Goal: Task Accomplishment & Management: Manage account settings

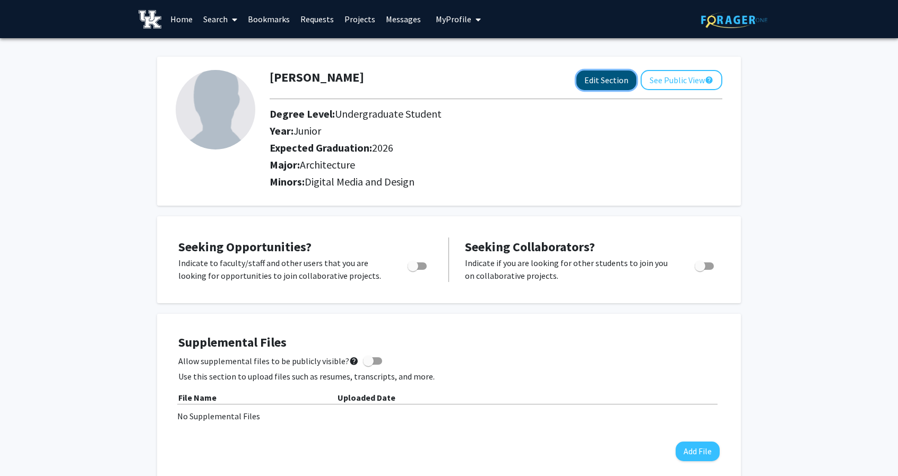
click at [443, 81] on button "Edit Section" at bounding box center [606, 81] width 60 height 20
select select "junior"
select select "2026"
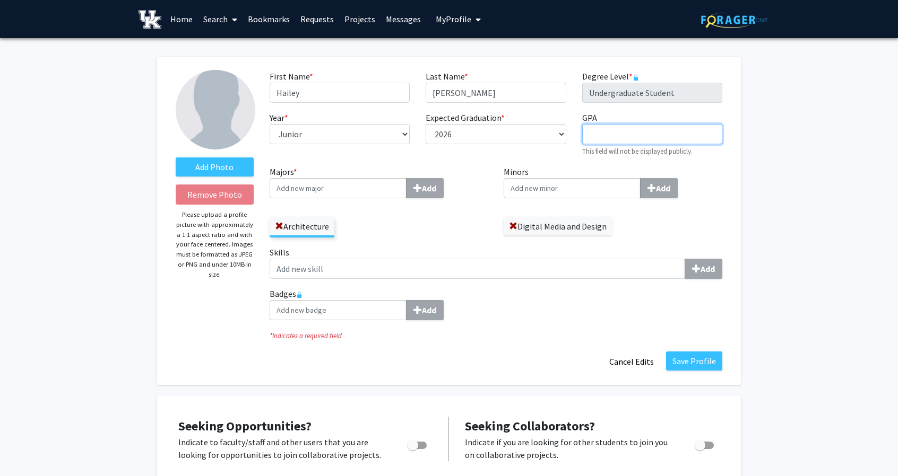
click at [443, 132] on input "GPA required" at bounding box center [652, 134] width 140 height 20
type input "4.0"
click at [443, 163] on div "First Name * required [PERSON_NAME] Last Name * required [PERSON_NAME] Degree L…" at bounding box center [496, 118] width 469 height 96
click at [214, 165] on label "Add Photo" at bounding box center [215, 167] width 78 height 19
click at [0, 0] on input "Add Photo" at bounding box center [0, 0] width 0 height 0
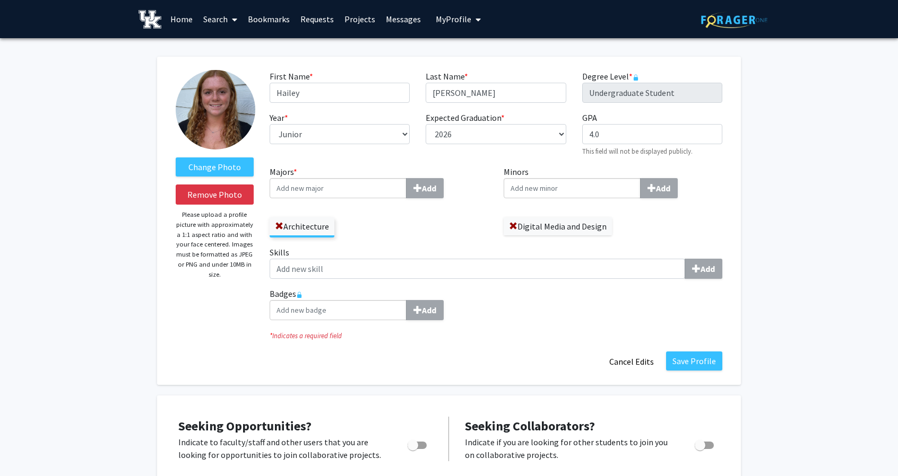
click at [212, 116] on img at bounding box center [216, 110] width 80 height 80
click at [213, 239] on p "Please upload a profile picture with approximately a 1:1 aspect ratio and with …" at bounding box center [215, 245] width 78 height 70
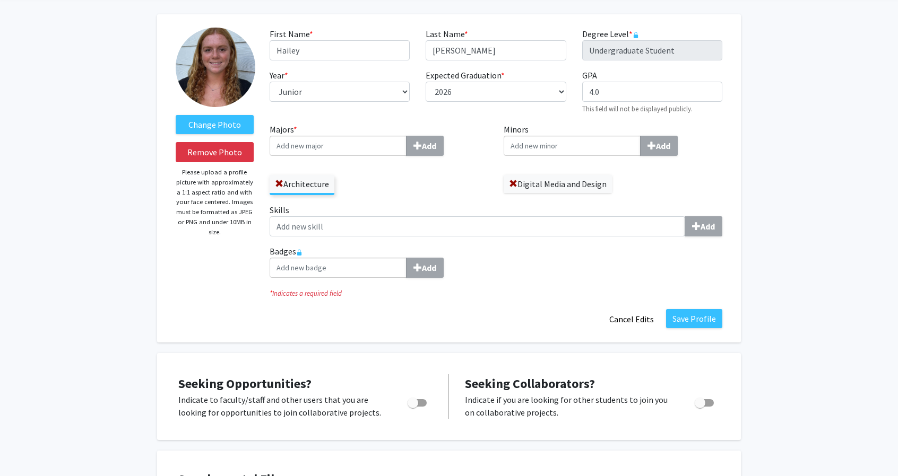
scroll to position [41, 0]
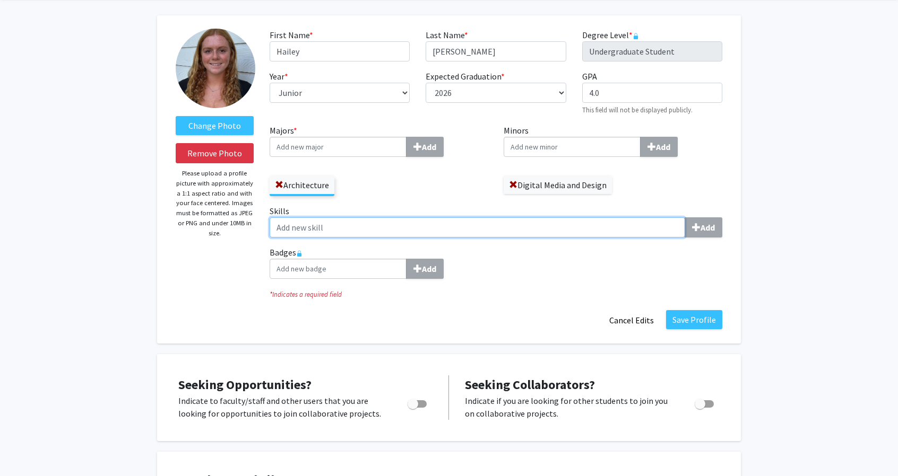
click at [366, 230] on input "Skills Add" at bounding box center [477, 228] width 415 height 20
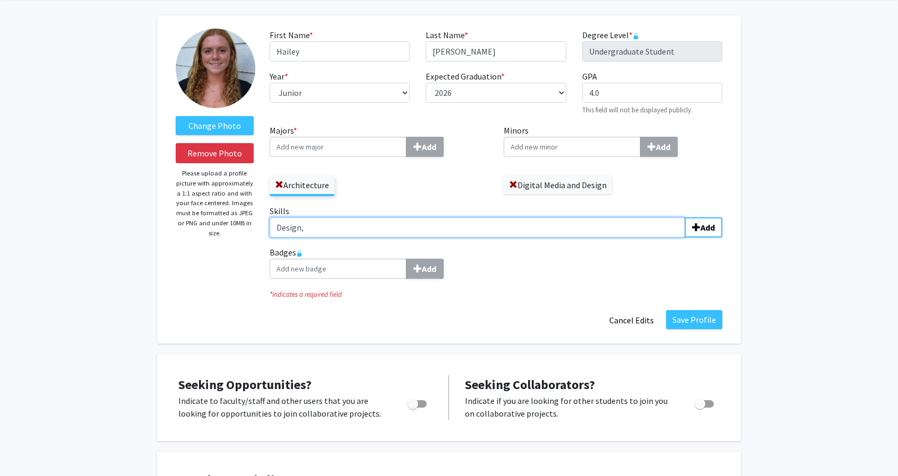
click at [319, 234] on input "Design," at bounding box center [477, 228] width 415 height 20
type input "Design"
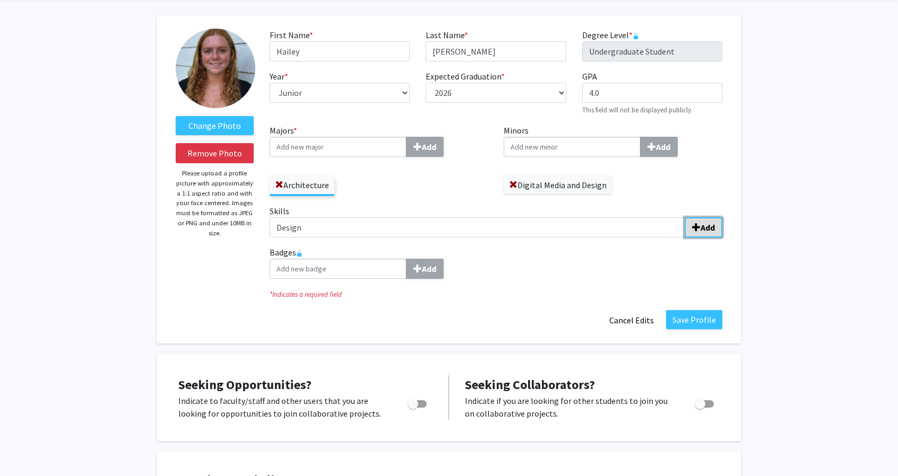
click at [443, 231] on b "Add" at bounding box center [707, 227] width 14 height 11
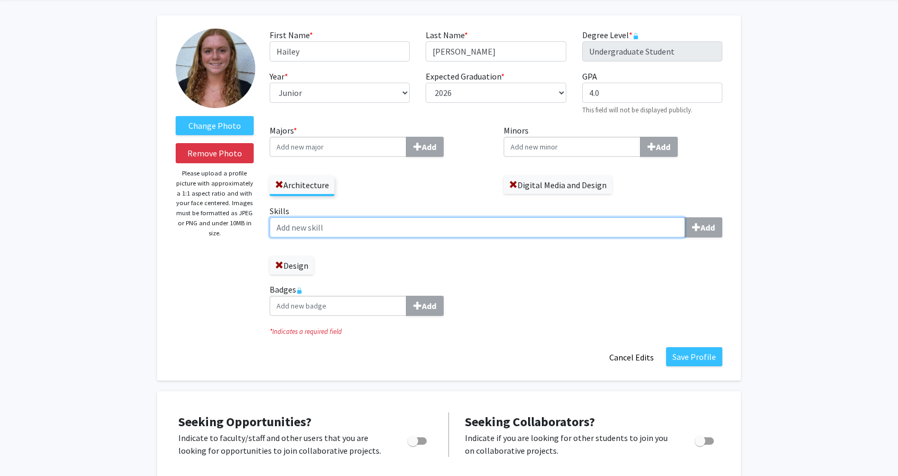
click at [364, 224] on input "Skills Add" at bounding box center [477, 228] width 415 height 20
type input "g"
type input "Graphic Design"
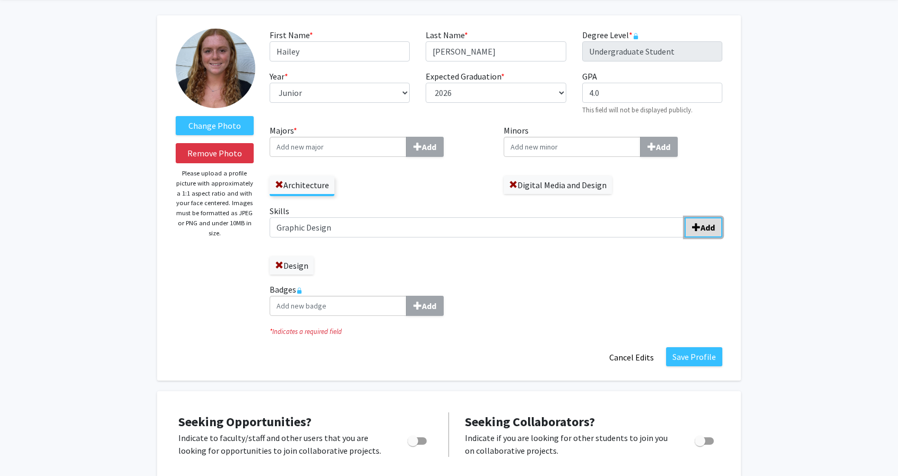
click at [443, 222] on b "Add" at bounding box center [707, 227] width 14 height 11
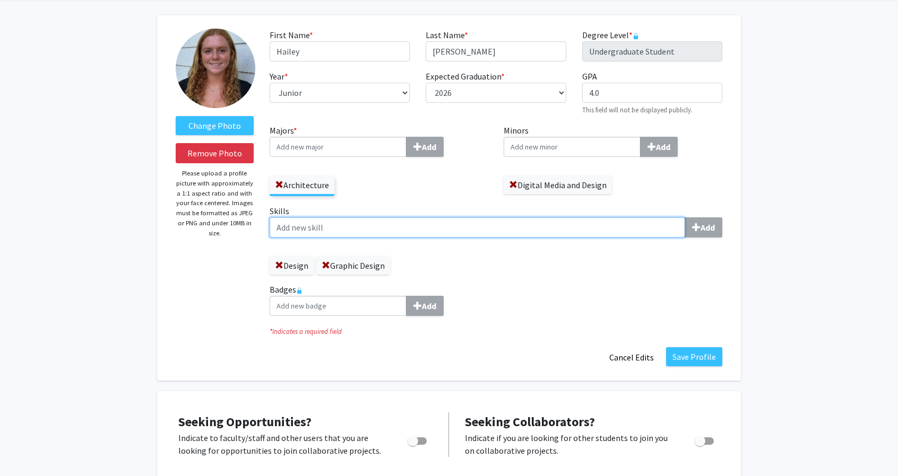
click at [348, 224] on input "Skills Add" at bounding box center [477, 228] width 415 height 20
type input "Representation"
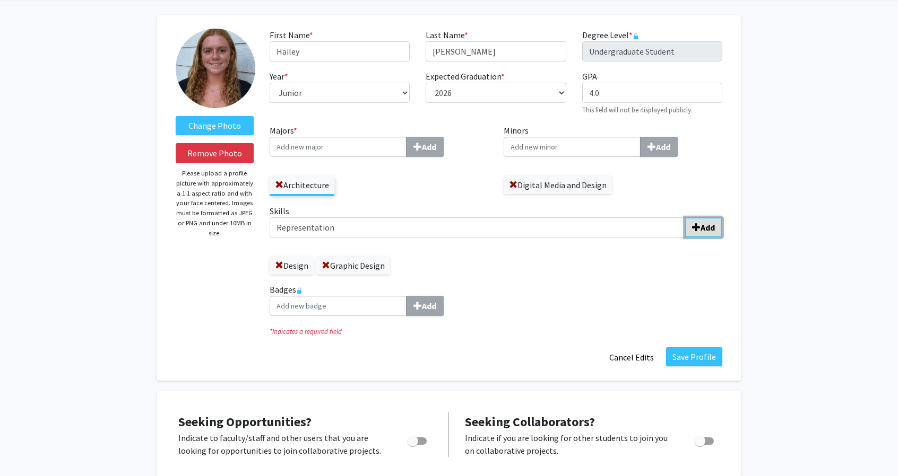
click at [443, 231] on button "Add" at bounding box center [703, 228] width 38 height 20
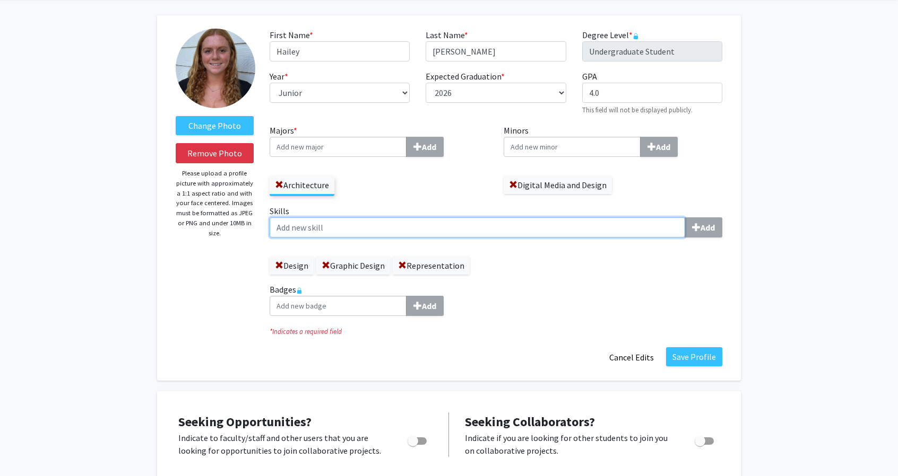
click at [443, 232] on input "Skills Add" at bounding box center [477, 228] width 415 height 20
type input "Fabrication"
type input "3D Modeling"
type input "a"
type input "Adobe Suite"
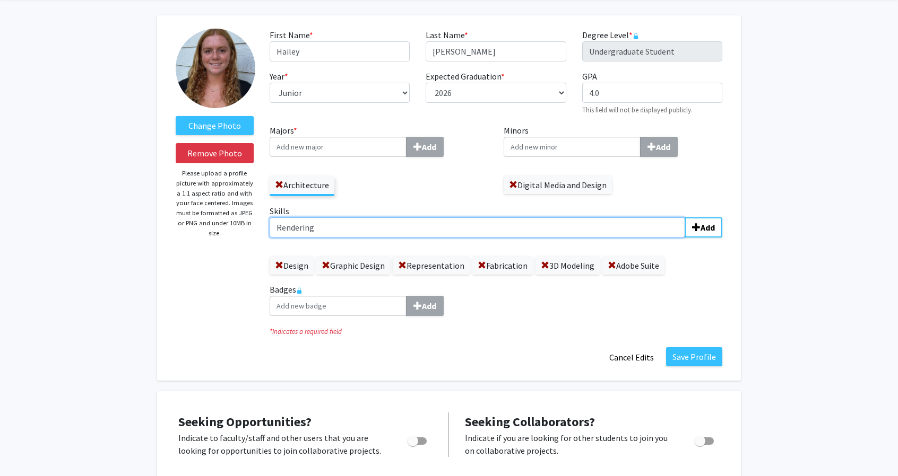
type input "Rendering"
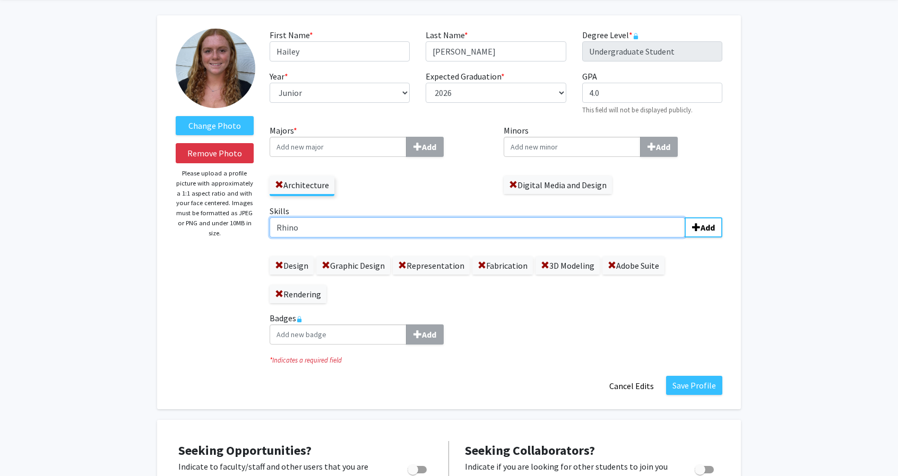
type input "Rhino"
type input "Microsoft 365"
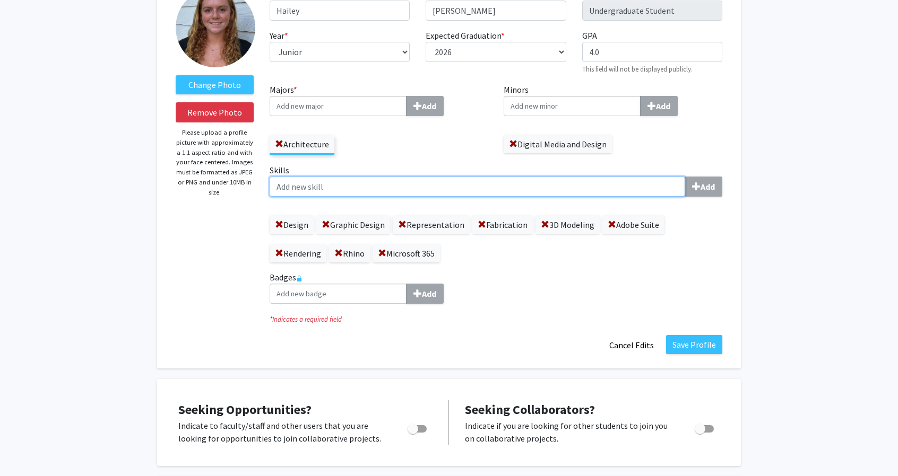
scroll to position [80, 0]
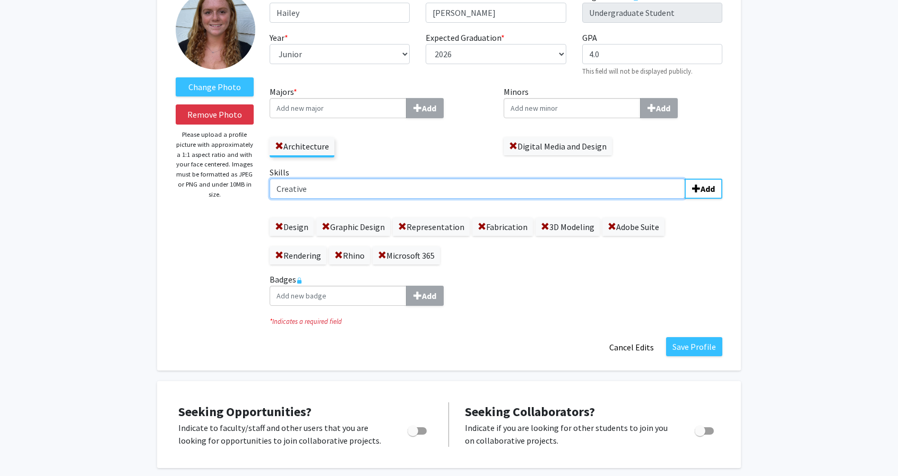
type input "Creative"
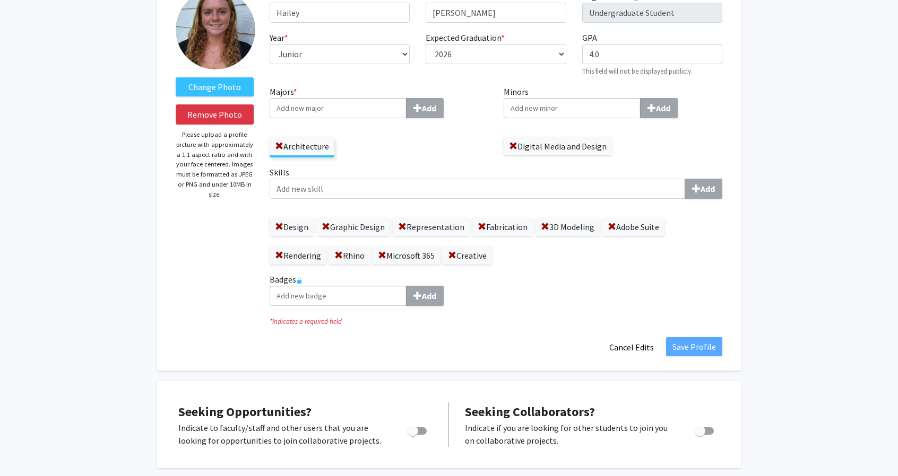
click at [443, 227] on label "Adobe Suite" at bounding box center [633, 227] width 62 height 18
click at [443, 227] on span at bounding box center [612, 227] width 8 height 8
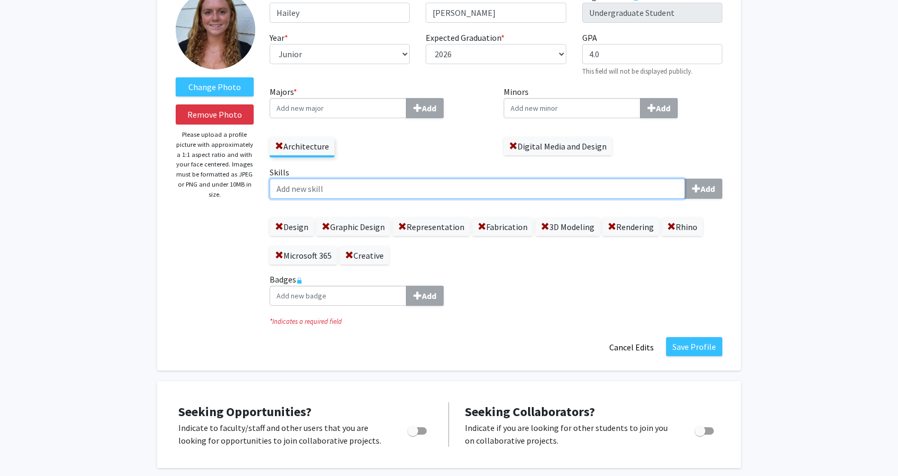
click at [443, 193] on input "Skills Add" at bounding box center [477, 189] width 415 height 20
type input "Adobe Creative Suite"
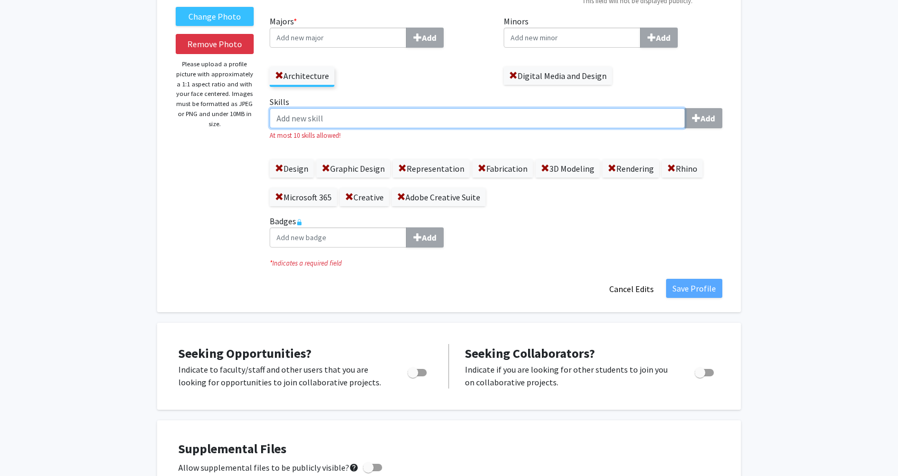
scroll to position [151, 0]
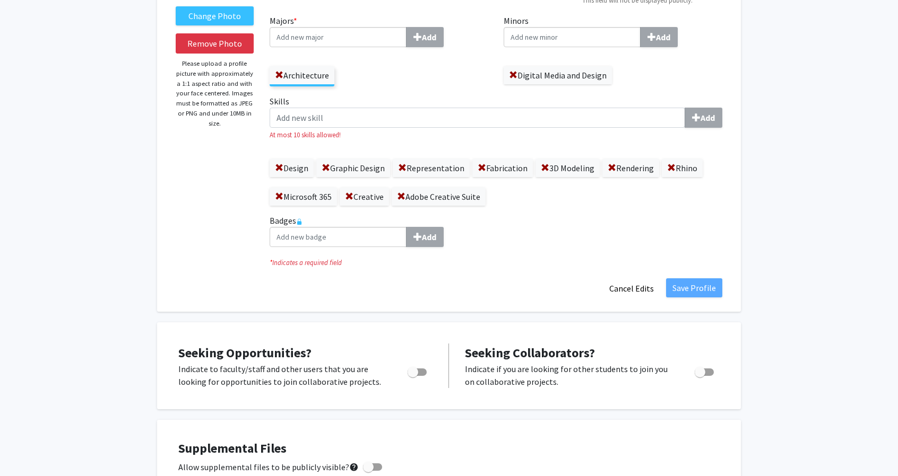
click at [301, 222] on rect at bounding box center [299, 224] width 4 height 4
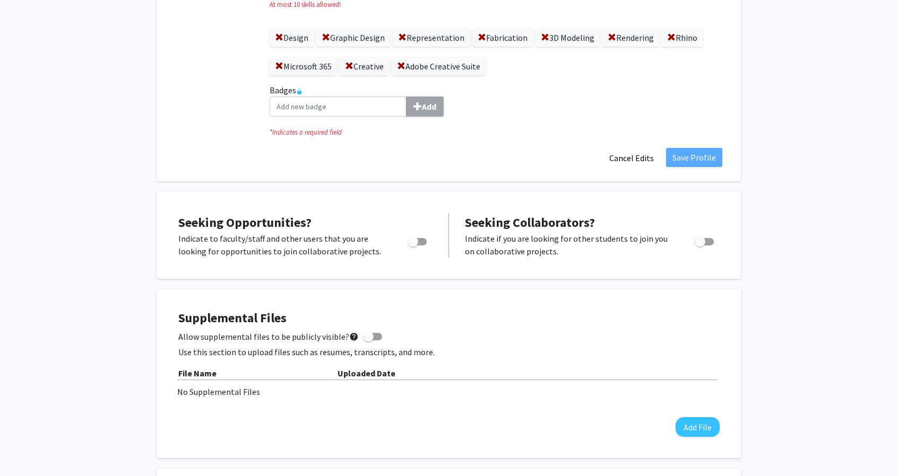
scroll to position [282, 0]
click at [419, 238] on span "Toggle" at bounding box center [417, 241] width 19 height 7
click at [413, 245] on input "Are you actively seeking opportunities?" at bounding box center [412, 245] width 1 height 1
checkbox input "true"
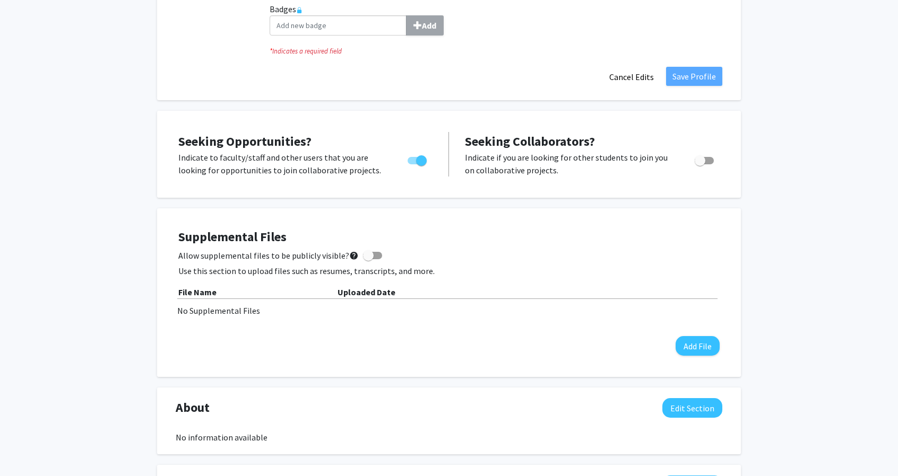
scroll to position [366, 0]
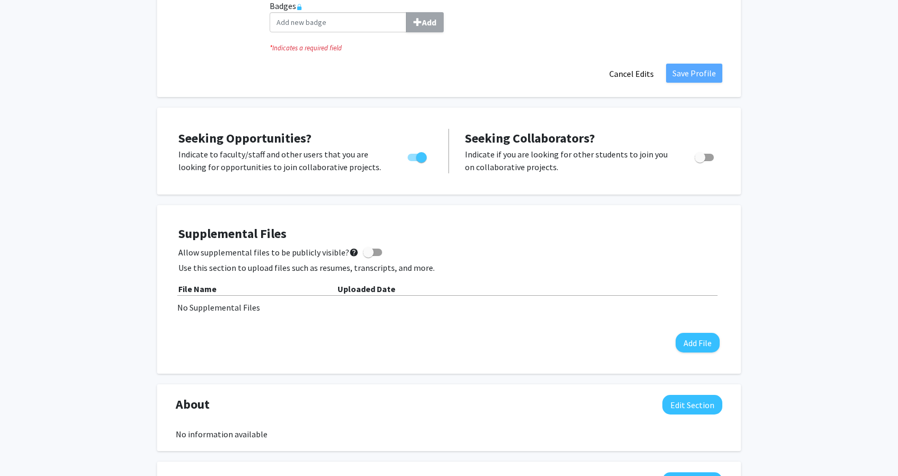
select select "junior"
select select "2026"
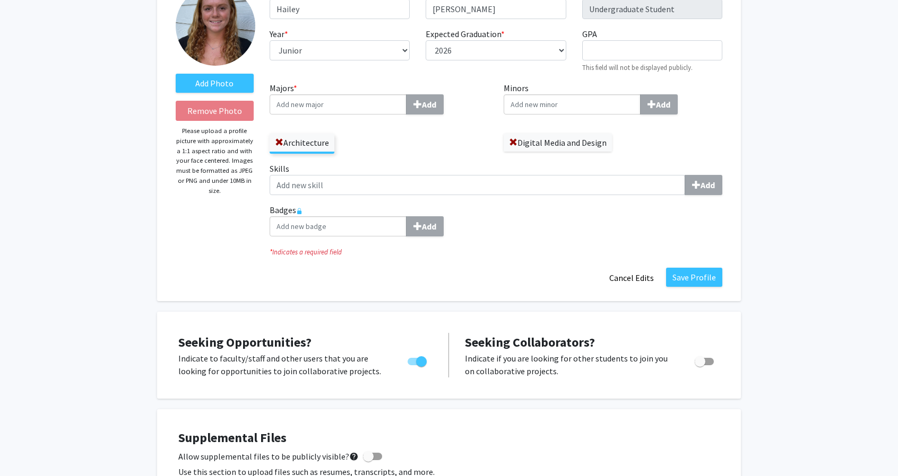
scroll to position [84, 0]
click at [443, 280] on button "Save Profile" at bounding box center [694, 276] width 56 height 19
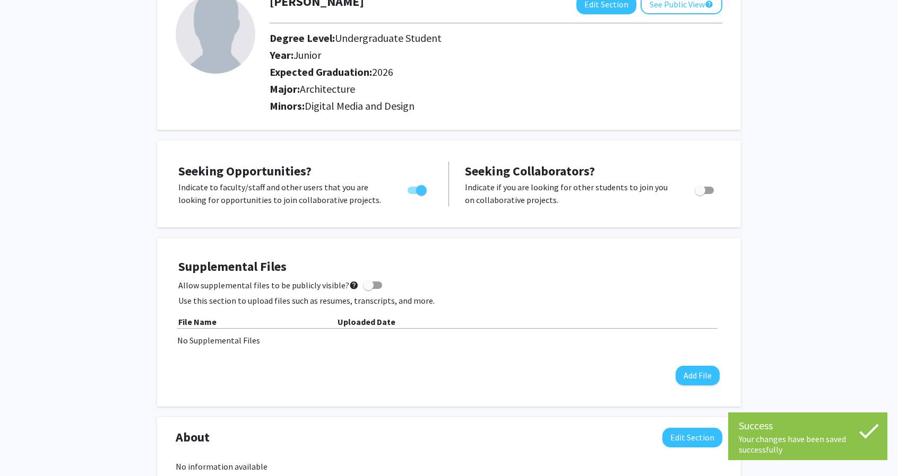
scroll to position [0, 0]
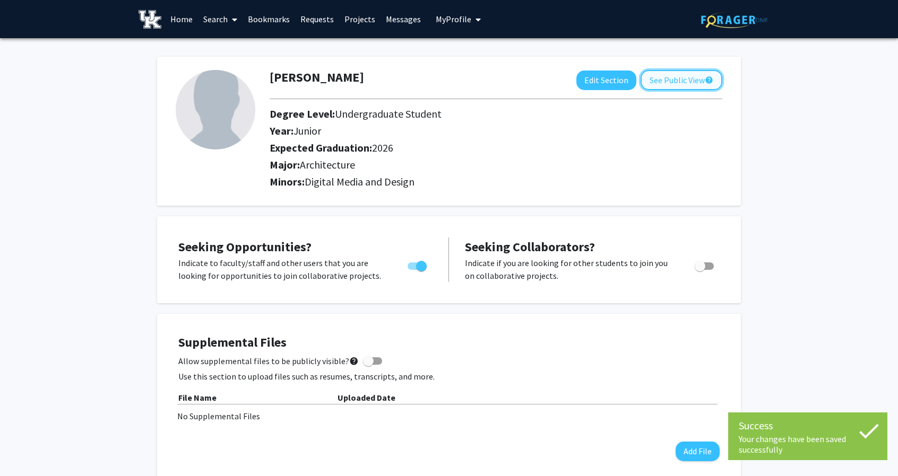
click at [443, 80] on button "See Public View help" at bounding box center [681, 80] width 82 height 20
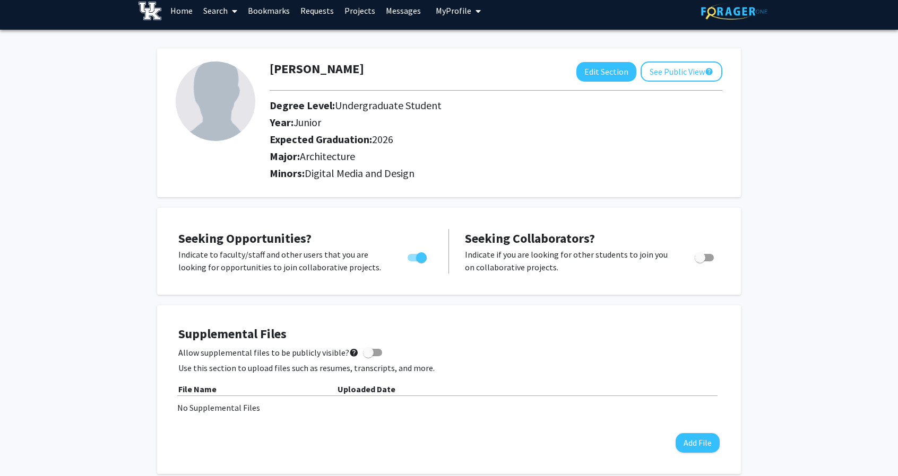
scroll to position [5, 0]
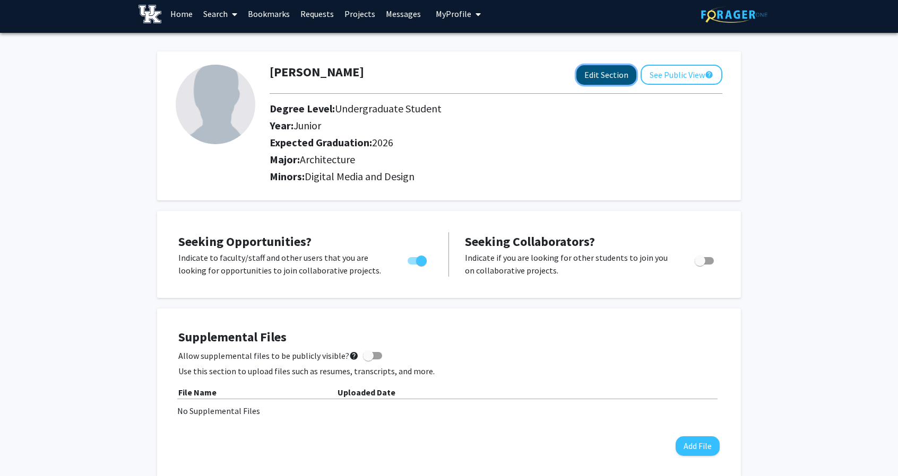
click at [443, 79] on button "Edit Section" at bounding box center [606, 75] width 60 height 20
select select "junior"
select select "2026"
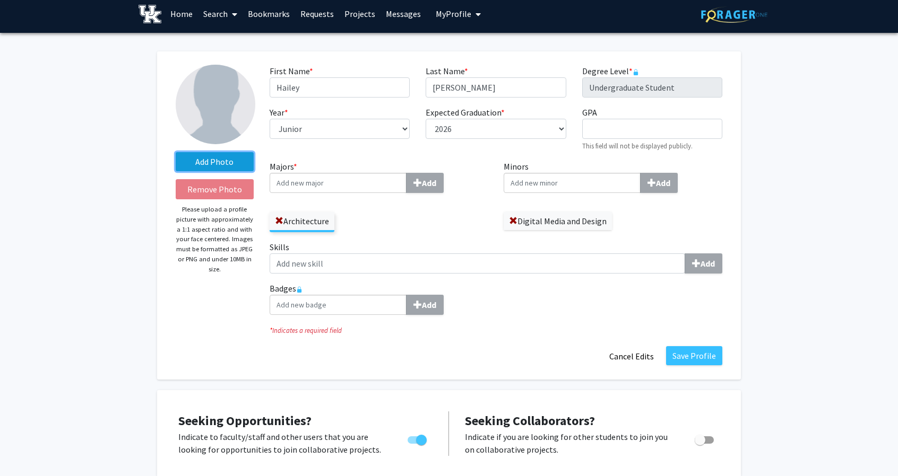
click at [190, 158] on label "Add Photo" at bounding box center [215, 161] width 78 height 19
click at [0, 0] on input "Add Photo" at bounding box center [0, 0] width 0 height 0
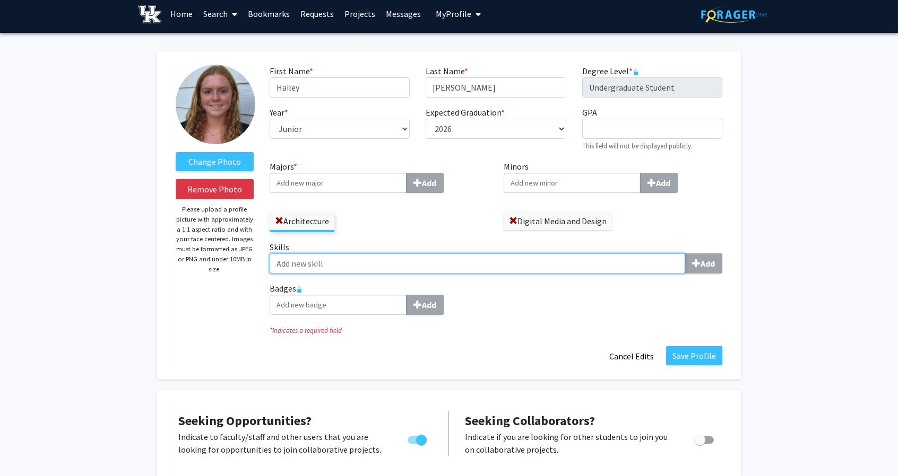
click at [421, 267] on input "Skills Add" at bounding box center [477, 264] width 415 height 20
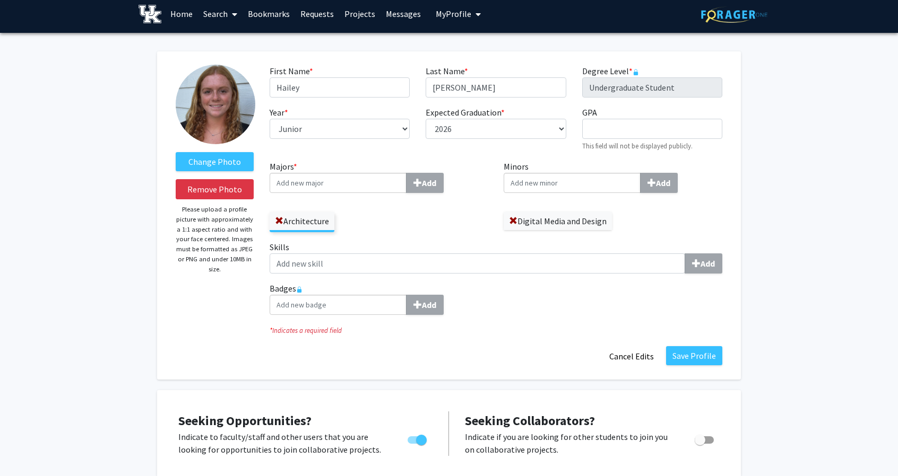
click at [435, 224] on div "Architecture" at bounding box center [379, 217] width 219 height 31
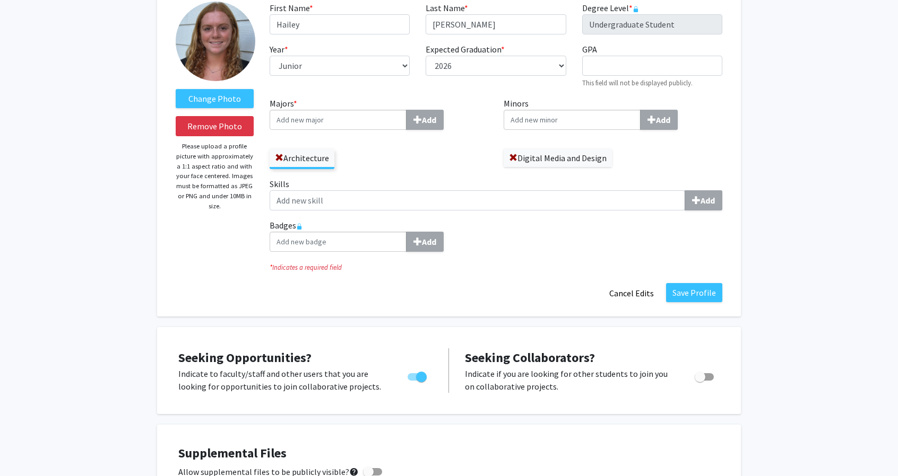
scroll to position [68, 0]
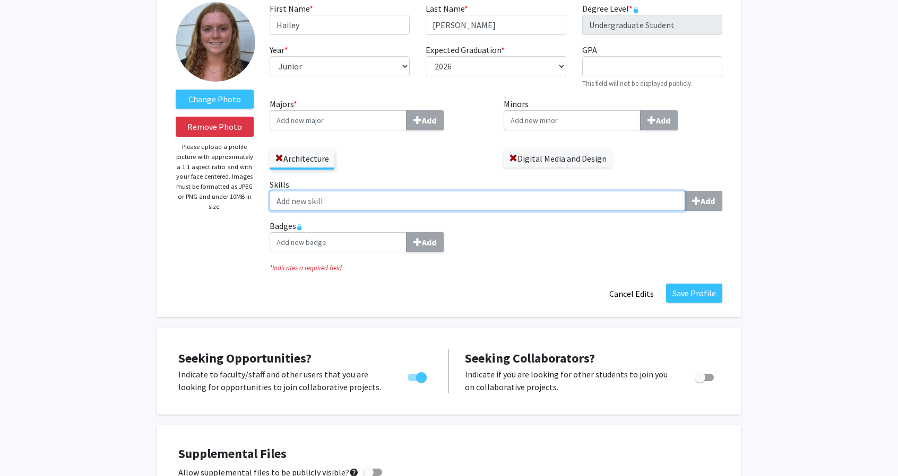
click at [371, 204] on input "Skills Add" at bounding box center [477, 201] width 415 height 20
type input "Desing"
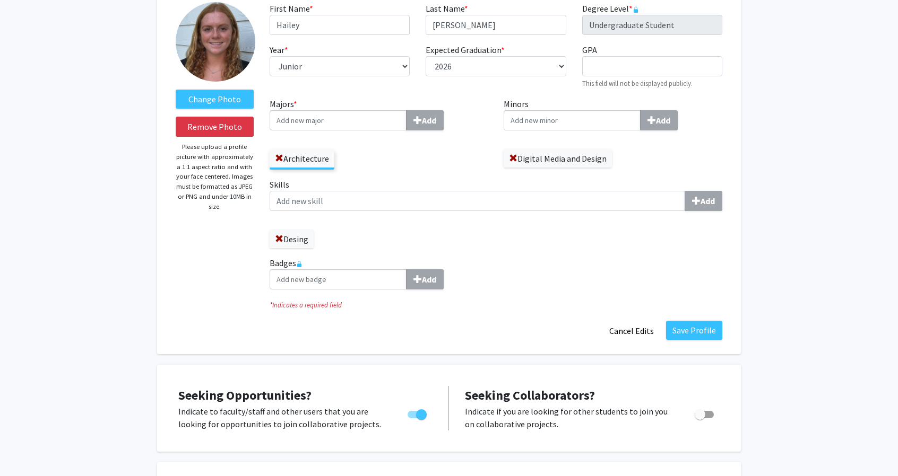
click at [272, 240] on label "Desing" at bounding box center [292, 239] width 44 height 18
click at [281, 240] on span at bounding box center [279, 239] width 8 height 8
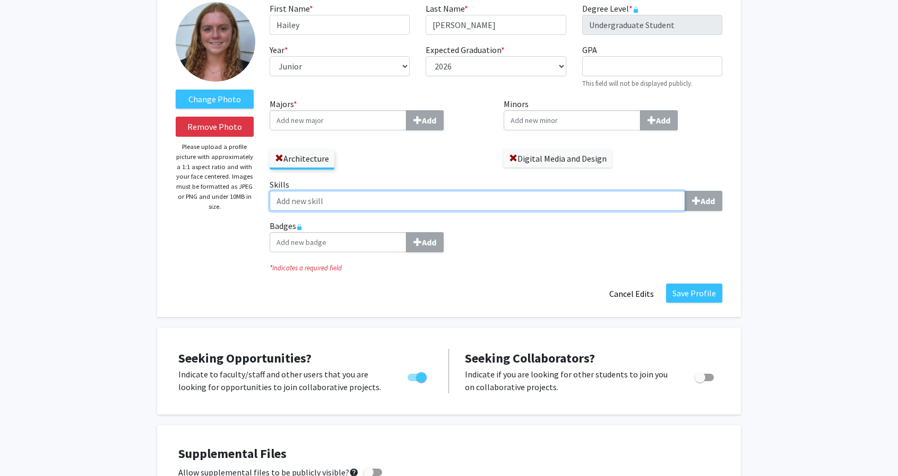
click at [295, 204] on input "Skills Add" at bounding box center [477, 201] width 415 height 20
type input "Design"
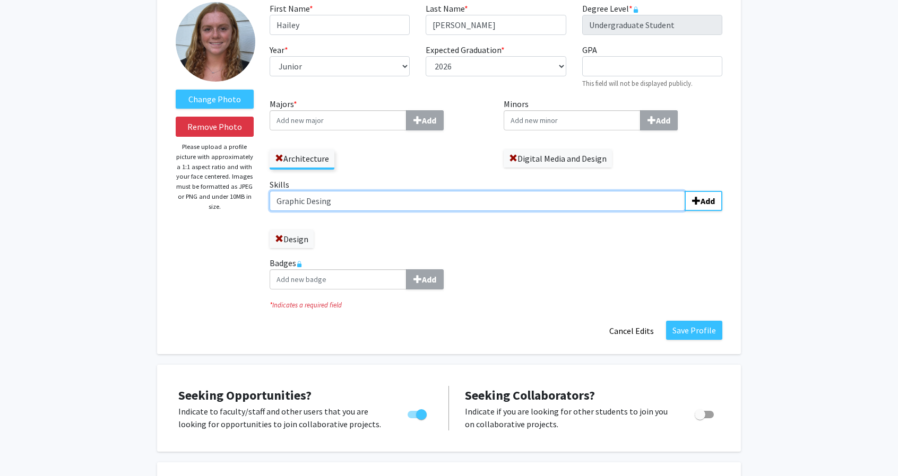
type input "Graphic Desing"
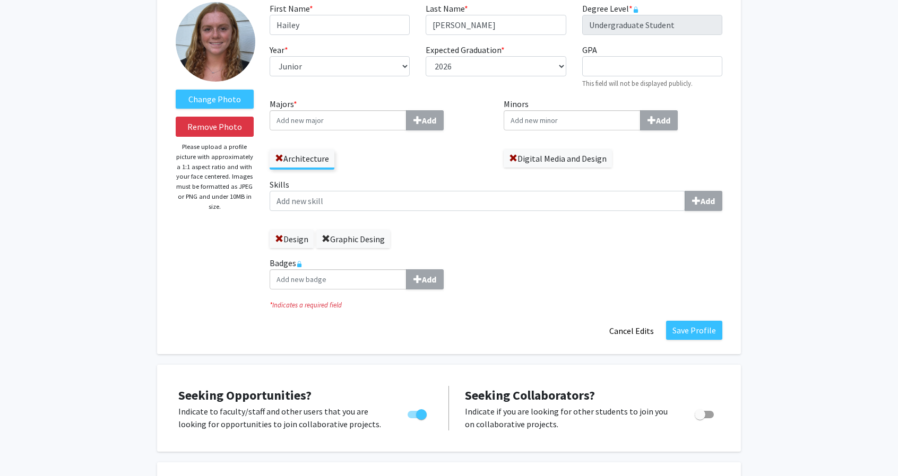
click at [328, 239] on span at bounding box center [326, 239] width 8 height 8
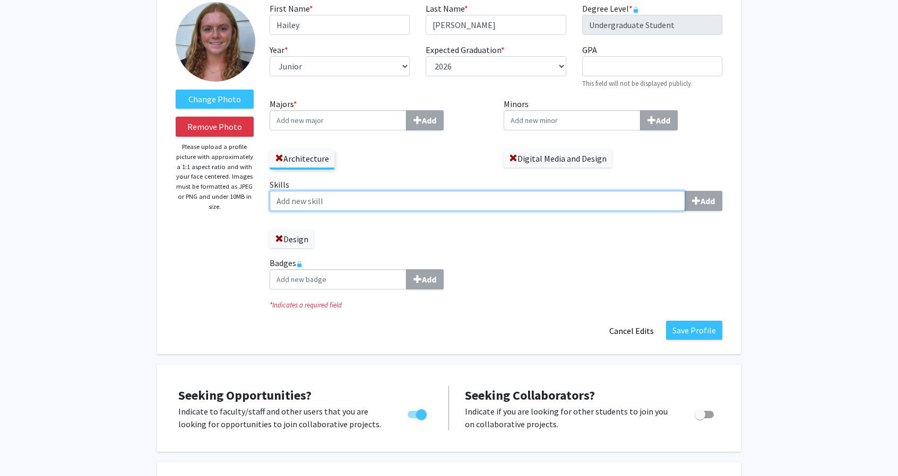
click at [325, 202] on input "Skills Add" at bounding box center [477, 201] width 415 height 20
type input "Graphic Design"
type input "Representation"
type input "Adobe Creative Suite"
type input "Rhino"
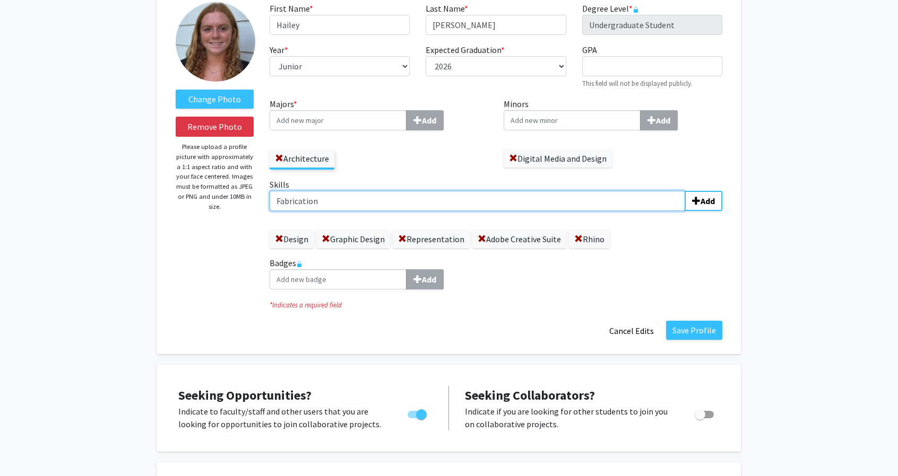
type input "Fabrication"
type input "3D Modeling"
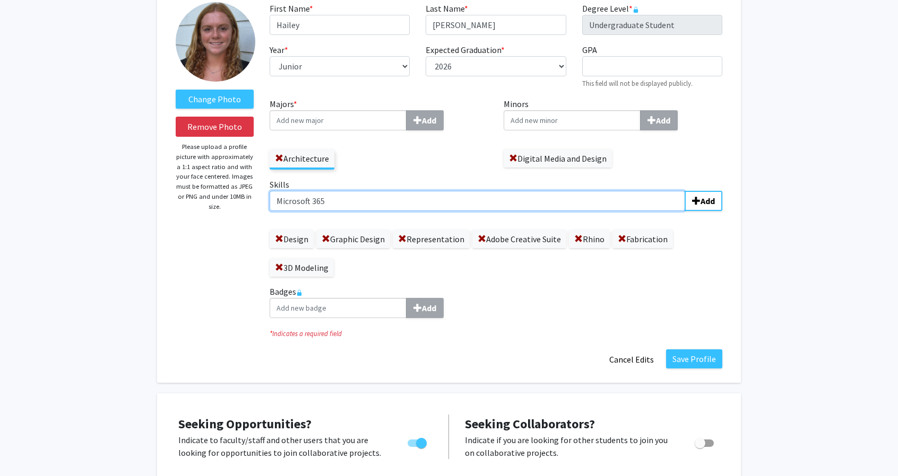
type input "Microsoft 365"
type input "Creative"
click at [367, 199] on input "Skills Add" at bounding box center [477, 201] width 415 height 20
type input "c"
type input "Communication"
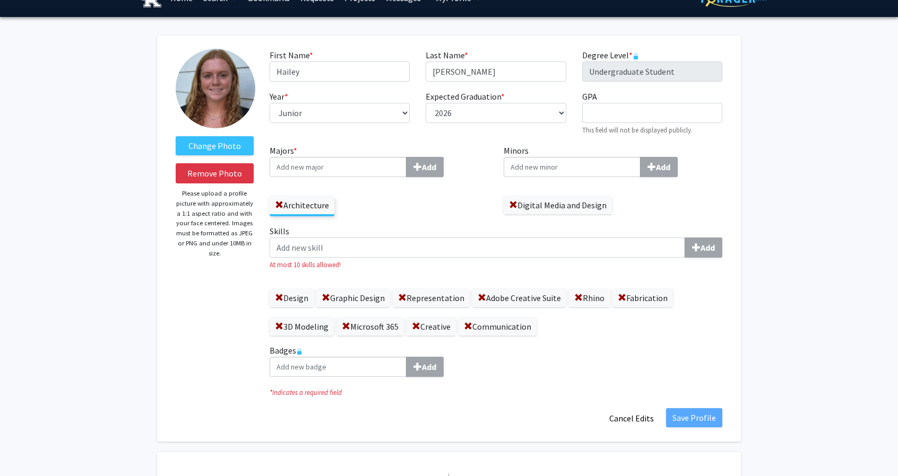
scroll to position [22, 0]
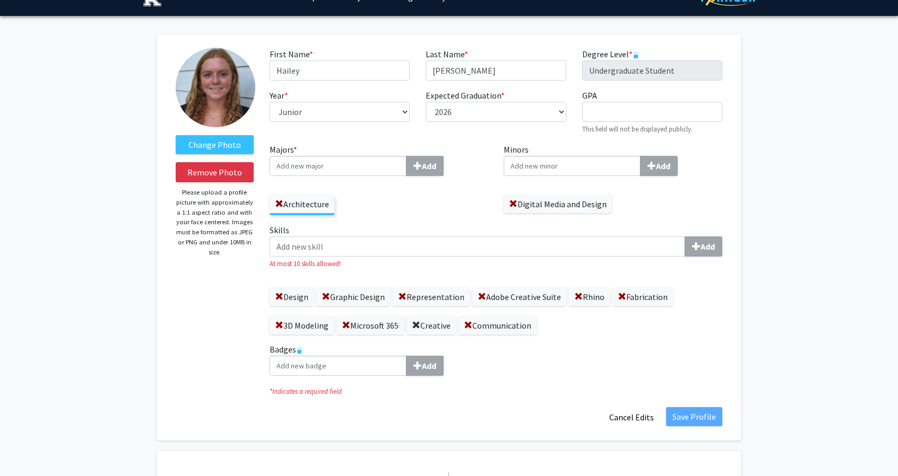
click at [418, 330] on span at bounding box center [416, 326] width 8 height 8
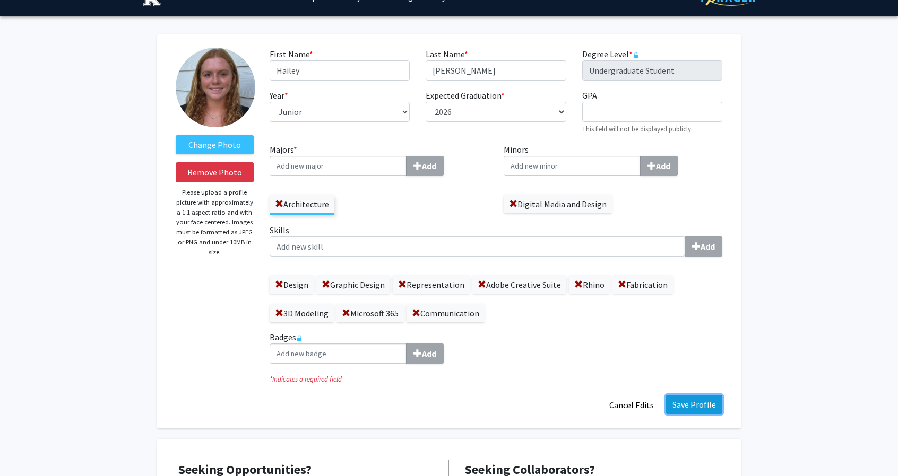
click at [443, 403] on button "Save Profile" at bounding box center [694, 404] width 56 height 19
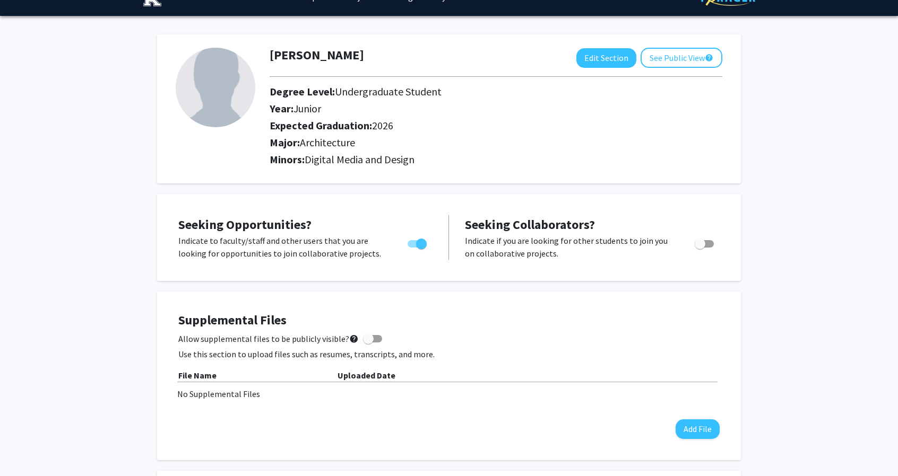
scroll to position [23, 0]
